Goal: Task Accomplishment & Management: Manage account settings

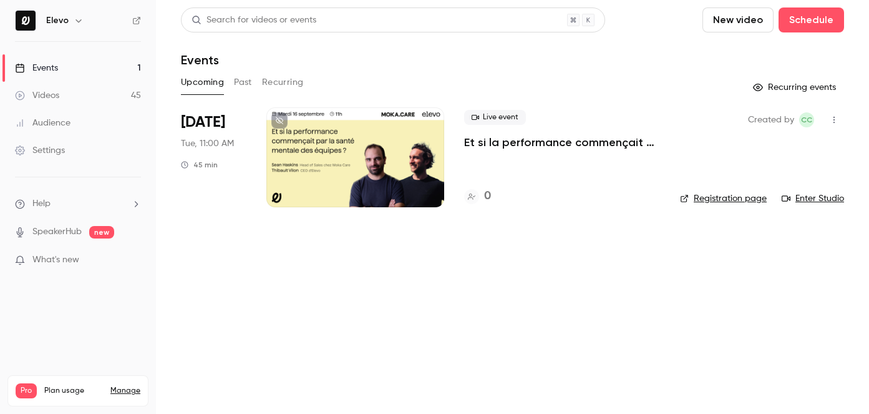
click at [278, 125] on button at bounding box center [279, 120] width 16 height 16
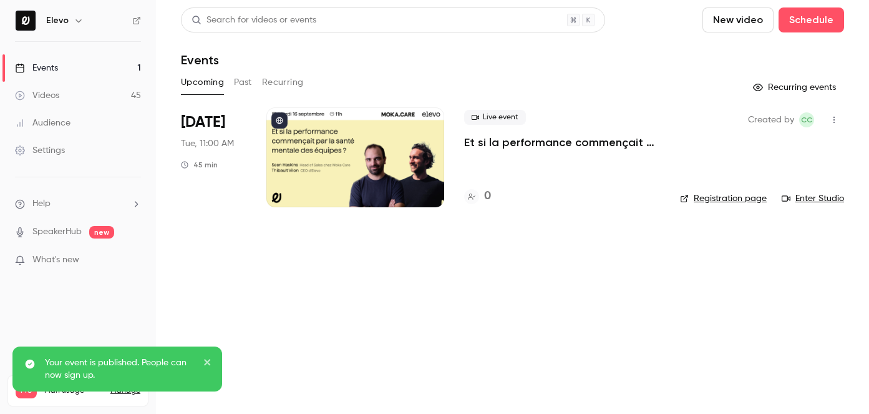
click at [501, 144] on p "Et si la performance commençait par la santé mentale des équipes ?" at bounding box center [562, 142] width 196 height 15
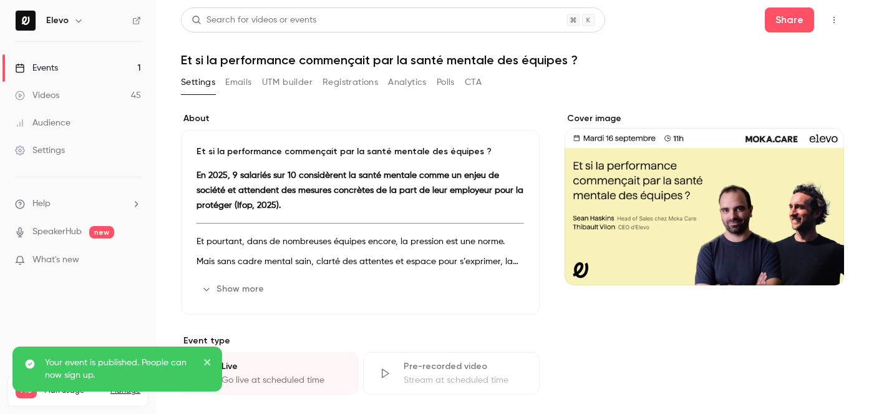
click at [338, 85] on button "Registrations" at bounding box center [351, 82] width 56 height 20
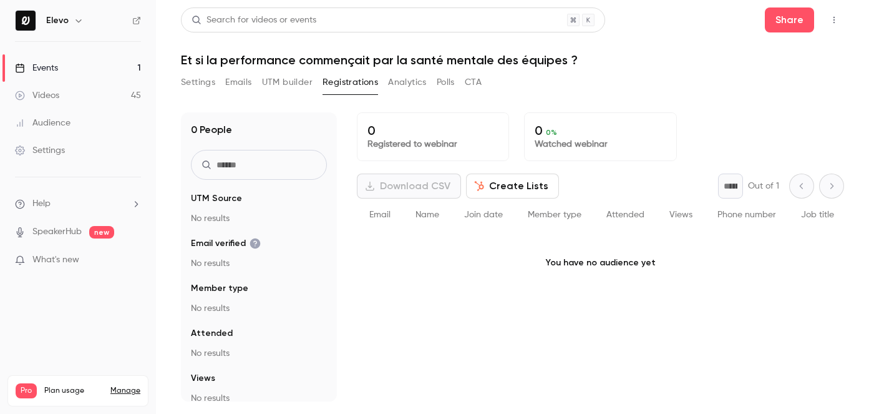
click at [243, 87] on button "Emails" at bounding box center [238, 82] width 26 height 20
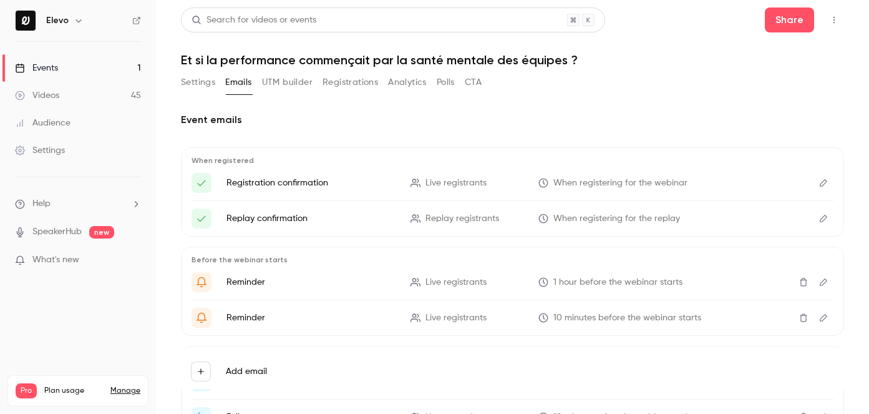
scroll to position [94, 0]
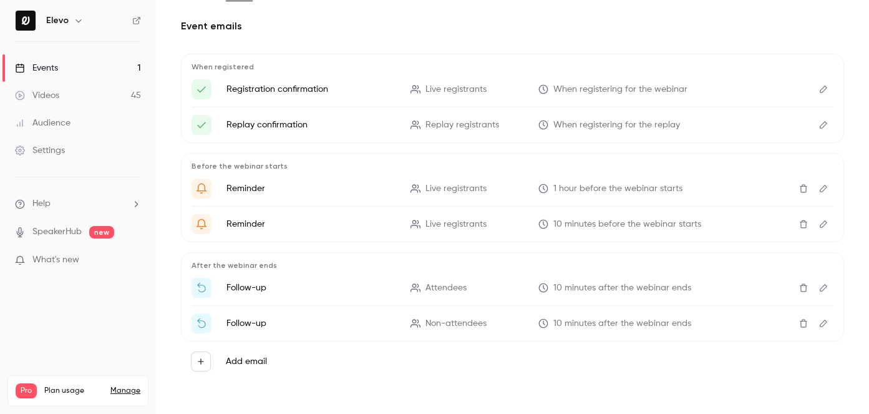
click at [822, 289] on icon "Edit" at bounding box center [824, 287] width 10 height 9
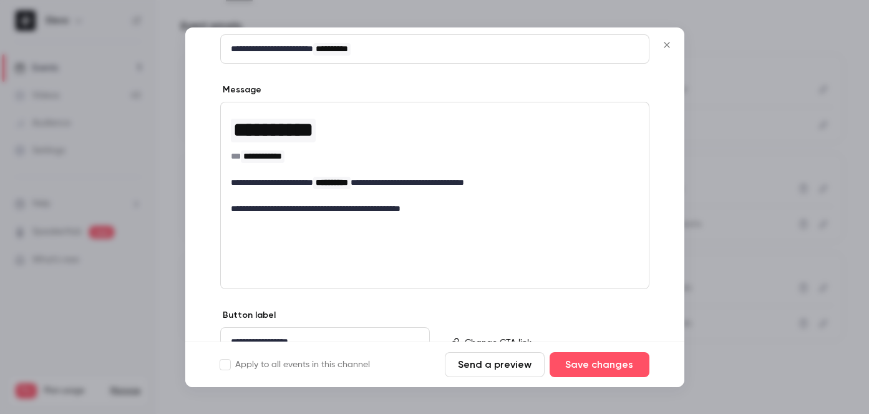
scroll to position [212, 0]
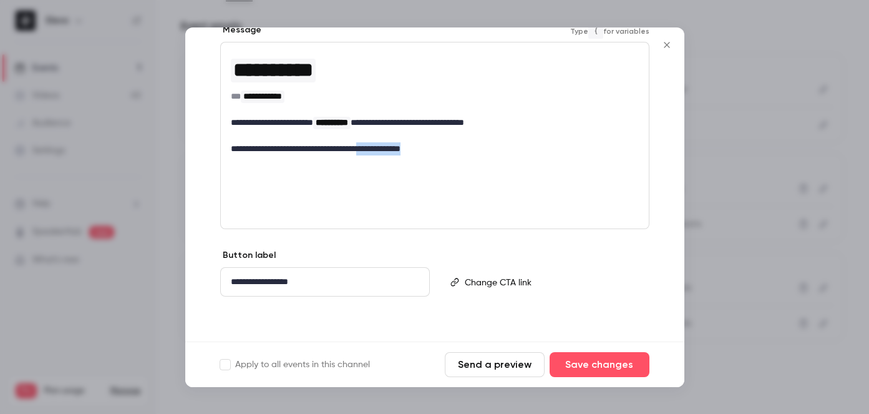
drag, startPoint x: 451, startPoint y: 143, endPoint x: 391, endPoint y: 144, distance: 59.3
click at [391, 144] on p "**********" at bounding box center [435, 148] width 408 height 13
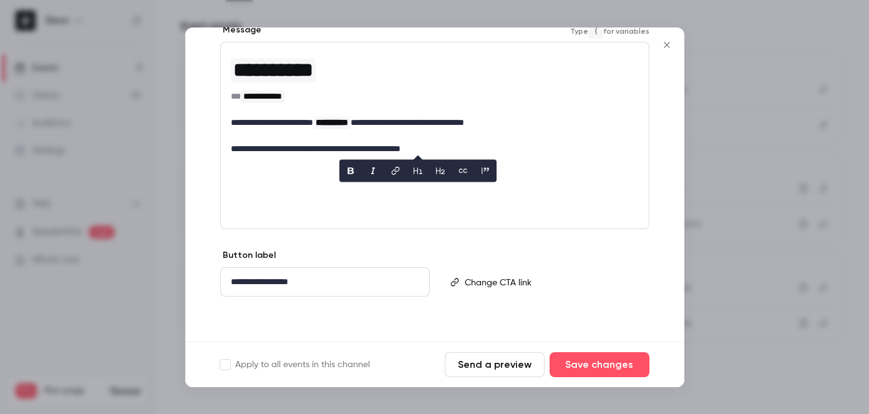
click at [474, 137] on p "editor" at bounding box center [435, 135] width 408 height 13
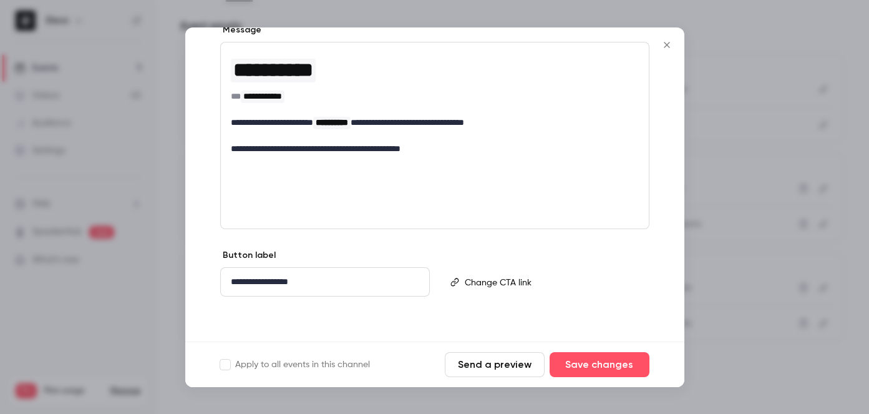
click at [708, 70] on div at bounding box center [434, 207] width 869 height 414
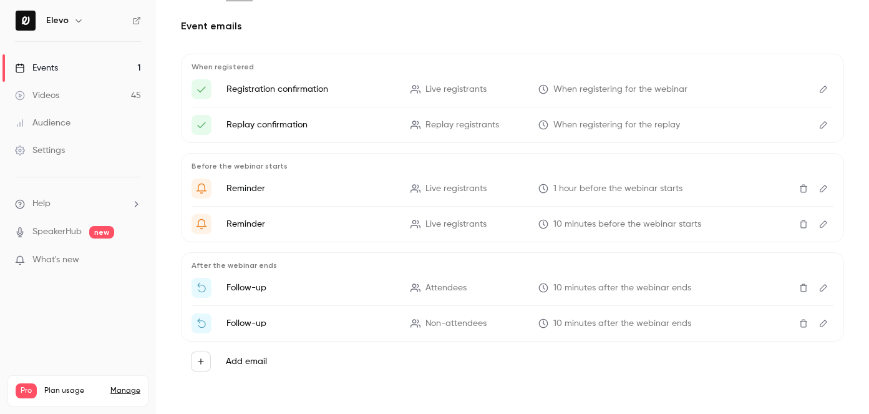
click at [823, 293] on button "Edit" at bounding box center [824, 288] width 20 height 20
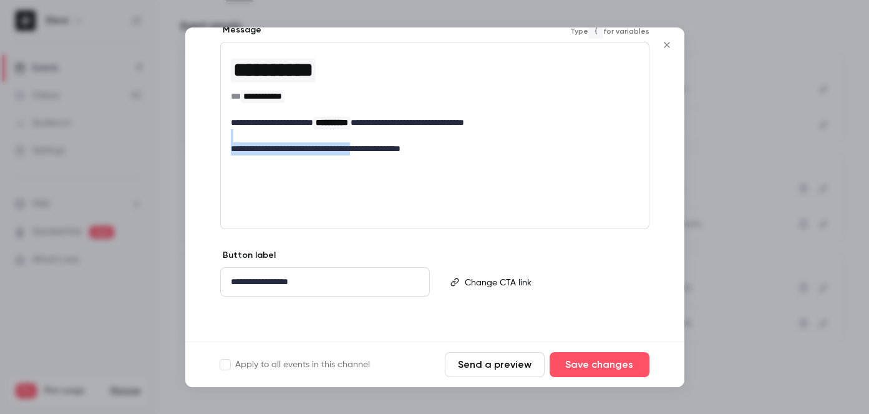
drag, startPoint x: 462, startPoint y: 137, endPoint x: 384, endPoint y: 147, distance: 78.6
click at [384, 147] on div "**********" at bounding box center [435, 102] width 428 height 120
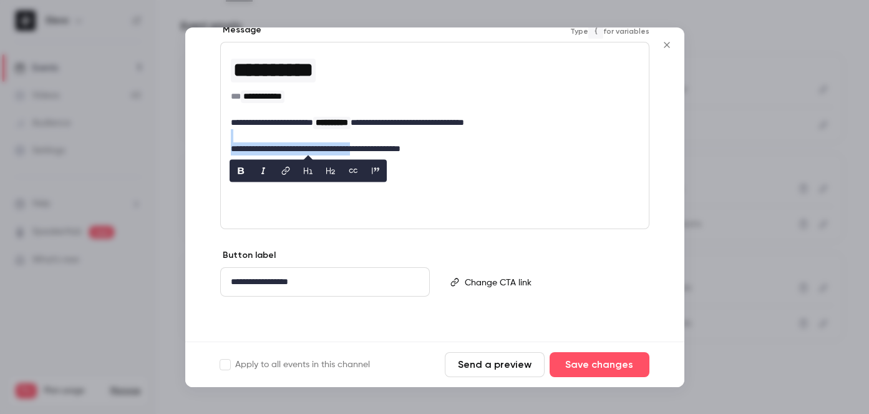
click at [384, 147] on p "**********" at bounding box center [435, 148] width 408 height 13
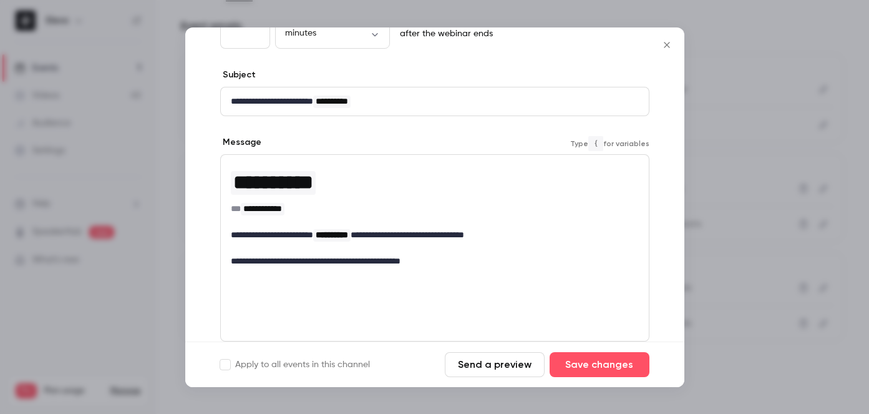
scroll to position [74, 0]
